Goal: Entertainment & Leisure: Consume media (video, audio)

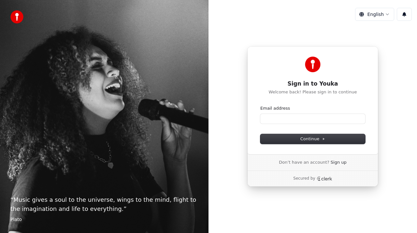
click at [300, 126] on form "Email address Continue" at bounding box center [313, 125] width 105 height 38
click at [304, 121] on input "Email address" at bounding box center [313, 119] width 105 height 10
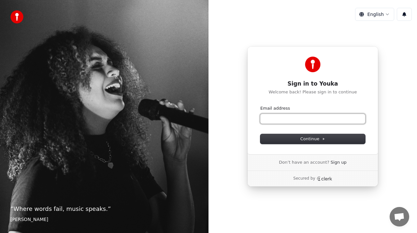
click at [305, 121] on input "Email address" at bounding box center [313, 119] width 105 height 10
click at [261, 106] on button "submit" at bounding box center [261, 106] width 0 height 0
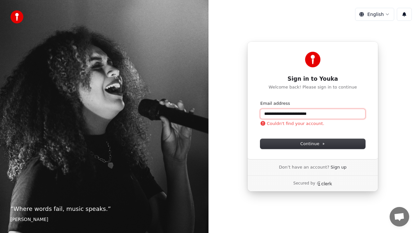
drag, startPoint x: 274, startPoint y: 115, endPoint x: 353, endPoint y: 105, distance: 79.2
click at [353, 105] on div "**********" at bounding box center [313, 110] width 105 height 18
drag, startPoint x: 324, startPoint y: 115, endPoint x: 275, endPoint y: 116, distance: 49.3
click at [275, 116] on input "**********" at bounding box center [313, 114] width 105 height 10
click at [261, 101] on button "submit" at bounding box center [261, 101] width 0 height 0
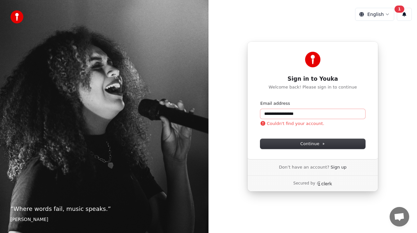
type input "**********"
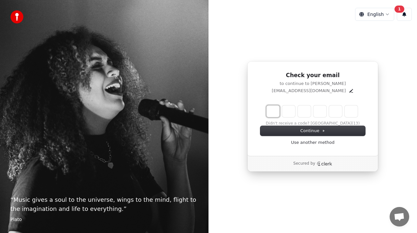
type input "*"
type input "**"
type input "*"
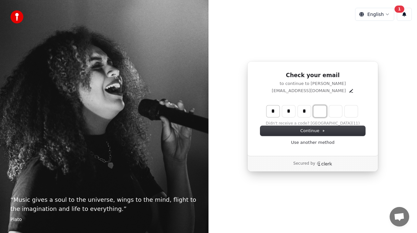
type input "***"
type input "*"
type input "****"
type input "*"
type input "******"
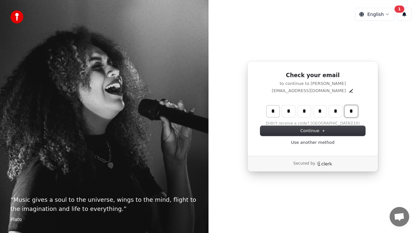
type input "*"
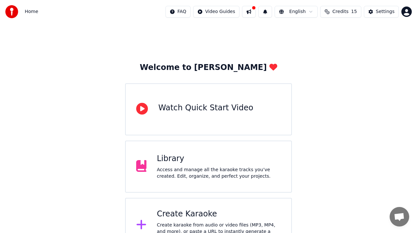
click at [353, 11] on span "15" at bounding box center [354, 11] width 6 height 7
click at [340, 12] on span "Credits" at bounding box center [341, 11] width 16 height 7
click at [216, 162] on div "Library" at bounding box center [219, 159] width 124 height 10
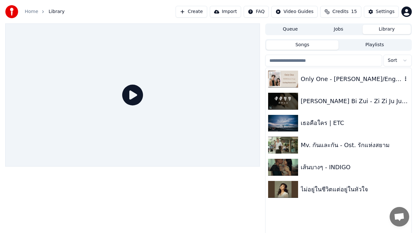
click at [311, 84] on div "Only One - 杨丞琳 Chi/Eng/Pinyin lyrics" at bounding box center [339, 79] width 146 height 22
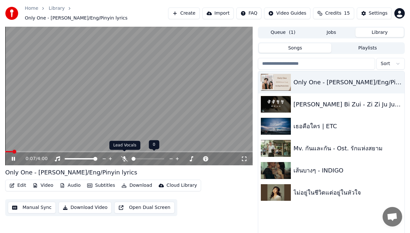
click at [127, 158] on icon at bounding box center [124, 158] width 7 height 5
click at [11, 158] on icon at bounding box center [17, 158] width 15 height 5
click at [306, 124] on div "เธอคือใคร | ETC" at bounding box center [344, 126] width 102 height 9
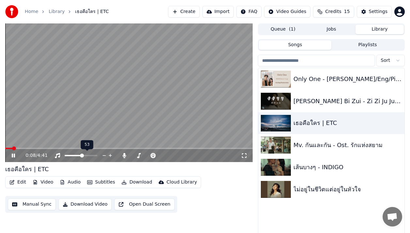
click at [82, 155] on span at bounding box center [82, 156] width 4 height 4
click at [54, 154] on div "0:11 / 4:41" at bounding box center [132, 156] width 215 height 7
click at [58, 156] on icon at bounding box center [57, 155] width 7 height 5
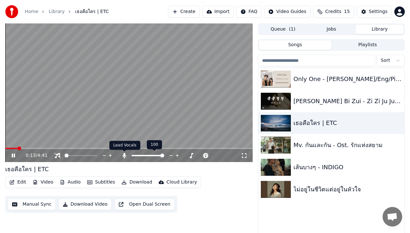
click at [125, 158] on icon at bounding box center [125, 155] width 4 height 5
click at [56, 159] on div at bounding box center [83, 156] width 59 height 7
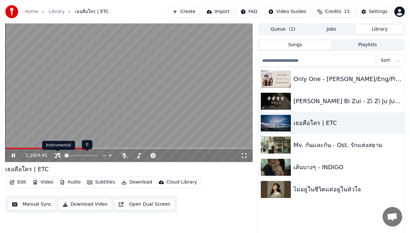
click at [58, 159] on div "1:28 / 4:41" at bounding box center [128, 155] width 247 height 13
click at [58, 154] on icon at bounding box center [57, 155] width 7 height 5
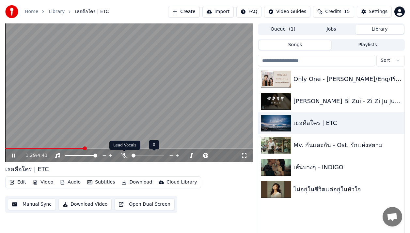
click at [124, 156] on icon at bounding box center [124, 155] width 7 height 5
click at [73, 157] on span at bounding box center [74, 156] width 4 height 4
click at [274, 191] on img at bounding box center [276, 189] width 30 height 17
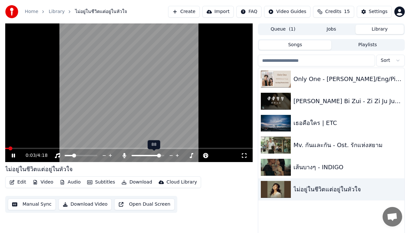
click at [160, 156] on span at bounding box center [159, 156] width 4 height 4
click at [71, 157] on span at bounding box center [72, 156] width 4 height 4
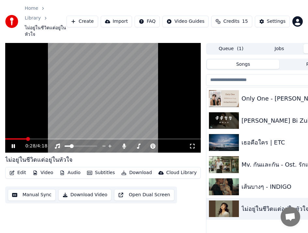
drag, startPoint x: 70, startPoint y: 150, endPoint x: 5, endPoint y: 150, distance: 65.2
click at [5, 156] on div "ไม่อยู่ในชีวิตแต่อยู่ในหัวใจ" at bounding box center [103, 160] width 196 height 9
drag, startPoint x: 5, startPoint y: 150, endPoint x: 58, endPoint y: 151, distance: 53.5
click at [58, 156] on div "ไม่อยู่ในชีวิตแต่อยู่ในหัวใจ" at bounding box center [38, 160] width 67 height 9
click at [68, 144] on span at bounding box center [69, 146] width 4 height 4
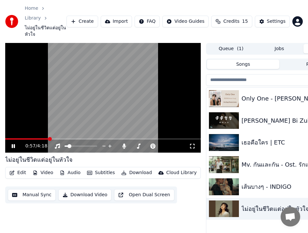
click at [48, 137] on span at bounding box center [50, 139] width 4 height 4
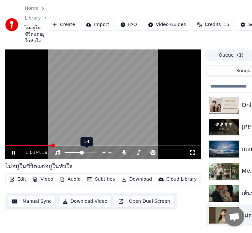
click at [82, 153] on span at bounding box center [82, 153] width 4 height 4
click at [6, 146] on span at bounding box center [8, 146] width 4 height 4
click at [12, 153] on icon at bounding box center [13, 153] width 3 height 4
click at [55, 150] on div at bounding box center [83, 153] width 59 height 7
click at [59, 154] on icon at bounding box center [57, 152] width 5 height 5
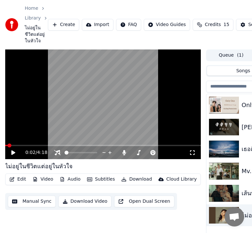
click at [12, 153] on icon at bounding box center [13, 153] width 4 height 5
click at [5, 145] on span at bounding box center [7, 146] width 4 height 4
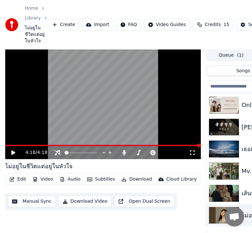
click at [157, 144] on video at bounding box center [103, 105] width 196 height 110
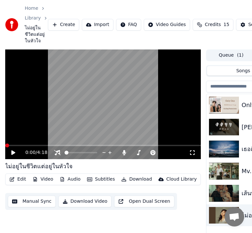
click at [158, 146] on span at bounding box center [103, 145] width 196 height 1
click at [12, 154] on icon at bounding box center [13, 153] width 4 height 5
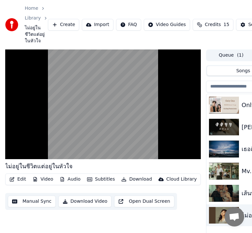
click at [219, 188] on img at bounding box center [224, 193] width 30 height 17
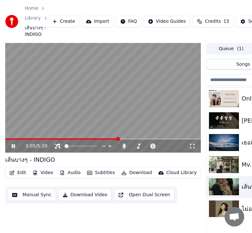
click at [220, 160] on img at bounding box center [224, 164] width 30 height 17
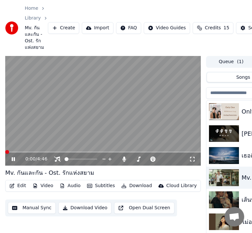
click at [235, 152] on img at bounding box center [224, 155] width 30 height 17
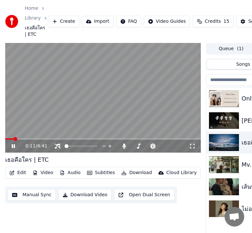
click at [15, 146] on icon at bounding box center [13, 146] width 3 height 4
click at [11, 147] on icon at bounding box center [13, 146] width 4 height 5
click at [98, 139] on span at bounding box center [63, 139] width 116 height 1
click at [135, 159] on div "เธอคือใคร | ETC" at bounding box center [103, 160] width 196 height 9
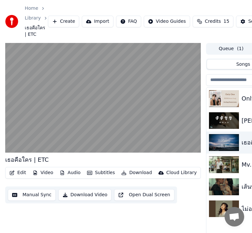
click at [225, 165] on img at bounding box center [224, 164] width 30 height 17
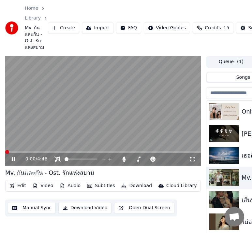
click at [5, 151] on span at bounding box center [7, 152] width 4 height 4
click at [58, 159] on icon at bounding box center [57, 159] width 7 height 5
click at [72, 159] on span at bounding box center [73, 159] width 4 height 4
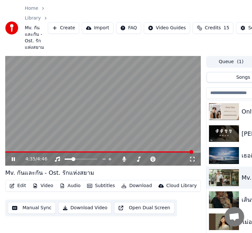
click at [10, 153] on div "4:35 / 4:46" at bounding box center [103, 159] width 196 height 13
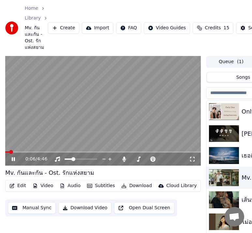
click at [9, 152] on span at bounding box center [7, 152] width 4 height 1
click at [11, 152] on span at bounding box center [13, 152] width 4 height 4
click at [78, 159] on span at bounding box center [79, 159] width 4 height 4
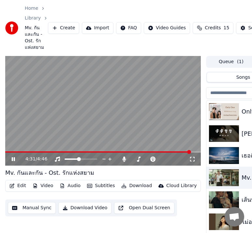
click at [163, 89] on video at bounding box center [103, 111] width 196 height 110
click at [226, 115] on img at bounding box center [224, 111] width 30 height 17
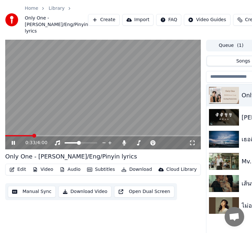
drag, startPoint x: 36, startPoint y: 173, endPoint x: 48, endPoint y: 173, distance: 12.4
click at [48, 161] on div "Only One - 杨丞琳 Chi/Eng/Pinyin lyrics" at bounding box center [71, 156] width 132 height 9
click at [32, 148] on video at bounding box center [103, 95] width 196 height 110
click at [5, 138] on span at bounding box center [7, 136] width 4 height 4
click at [60, 146] on icon at bounding box center [57, 143] width 7 height 5
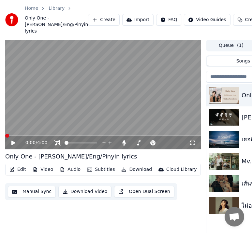
click at [13, 145] on icon at bounding box center [13, 143] width 4 height 5
click at [62, 150] on div "0:22 / 4:00" at bounding box center [103, 143] width 196 height 13
click at [60, 146] on icon at bounding box center [57, 143] width 7 height 5
click at [70, 145] on span at bounding box center [71, 143] width 4 height 4
click at [5, 137] on span at bounding box center [5, 135] width 0 height 1
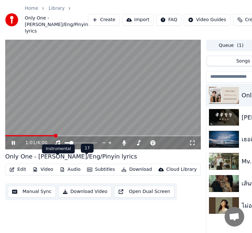
click at [58, 146] on icon at bounding box center [57, 143] width 5 height 5
click at [14, 145] on icon at bounding box center [13, 143] width 3 height 4
click at [225, 126] on img at bounding box center [224, 117] width 30 height 17
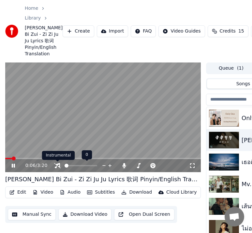
click at [55, 164] on icon at bounding box center [57, 165] width 7 height 5
click at [76, 167] on span at bounding box center [77, 166] width 4 height 4
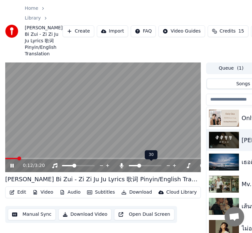
click at [139, 167] on span at bounding box center [139, 166] width 4 height 4
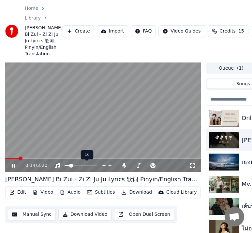
click at [69, 166] on span at bounding box center [71, 166] width 4 height 4
click at [84, 167] on span at bounding box center [84, 166] width 4 height 4
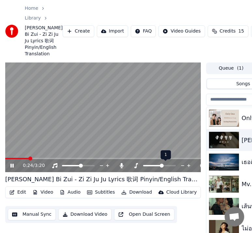
click at [161, 167] on span at bounding box center [162, 166] width 4 height 4
click at [159, 167] on span at bounding box center [159, 166] width 4 height 4
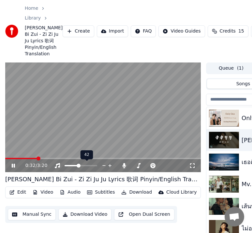
click at [78, 167] on span at bounding box center [79, 166] width 4 height 4
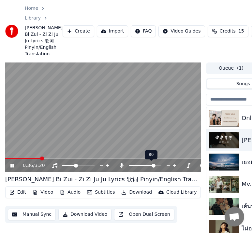
click at [155, 166] on span at bounding box center [154, 166] width 4 height 4
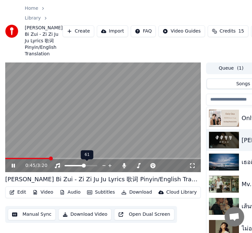
click at [85, 166] on span at bounding box center [84, 166] width 4 height 4
click at [82, 94] on video at bounding box center [103, 118] width 196 height 110
